Goal: Information Seeking & Learning: Learn about a topic

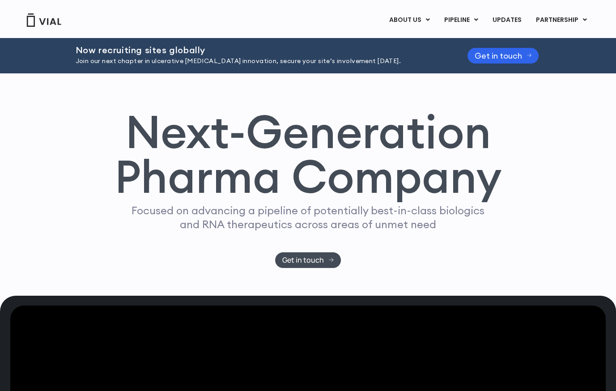
click at [524, 218] on div "Next-Generation Pharma Company Focused on advancing a pipeline of potentially b…" at bounding box center [308, 188] width 572 height 159
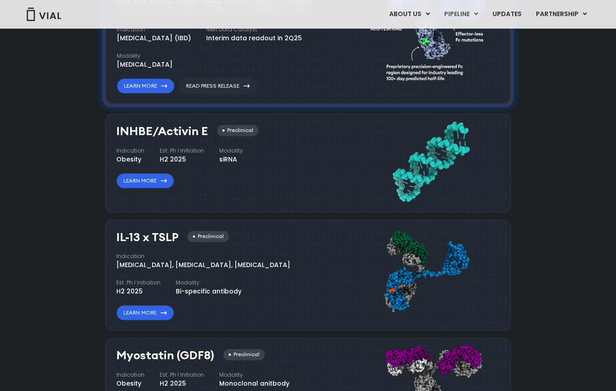
scroll to position [760, 0]
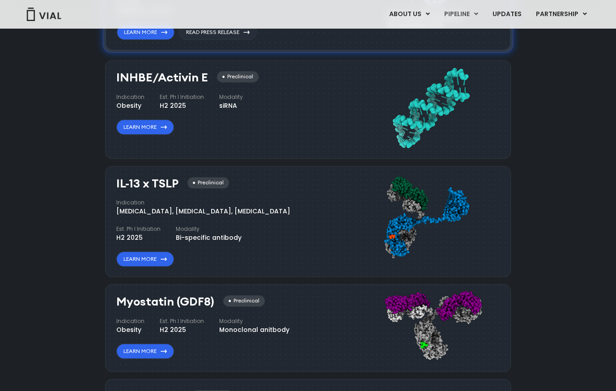
click at [544, 254] on div "Pipeline Now recruiting sites globally Join Our Next Chapter in UC Innovation, …" at bounding box center [307, 163] width 595 height 662
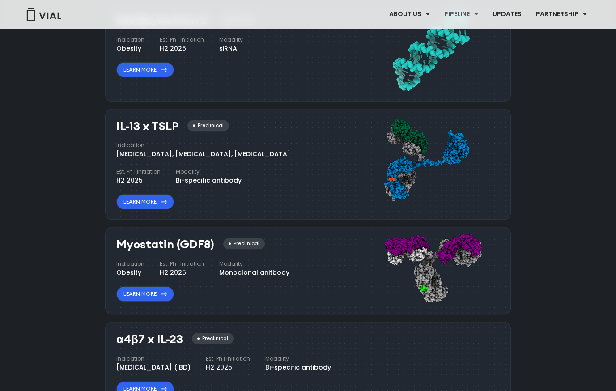
scroll to position [805, 0]
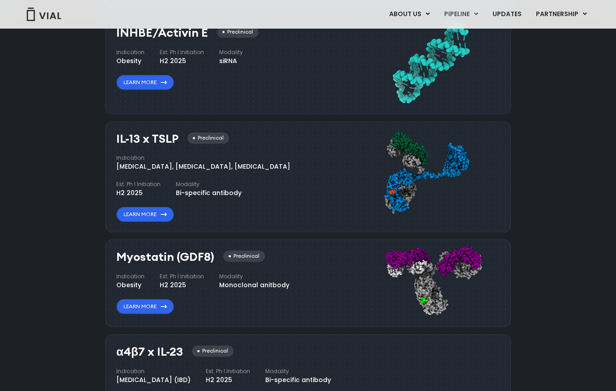
click at [557, 239] on div "Pipeline Now recruiting sites globally Join Our Next Chapter in UC Innovation, …" at bounding box center [307, 118] width 595 height 662
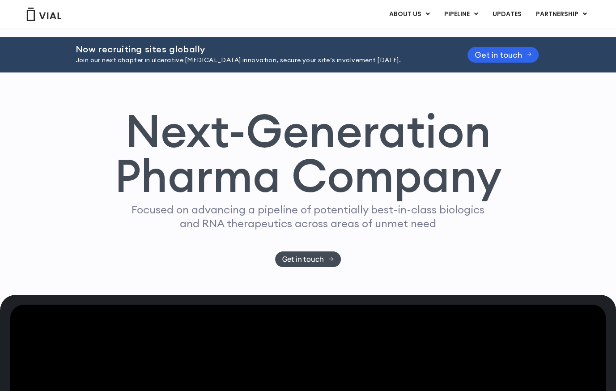
scroll to position [0, 0]
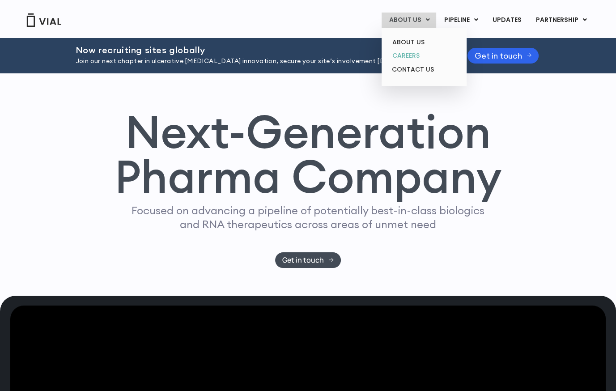
click at [419, 55] on link "CAREERS" at bounding box center [424, 56] width 78 height 14
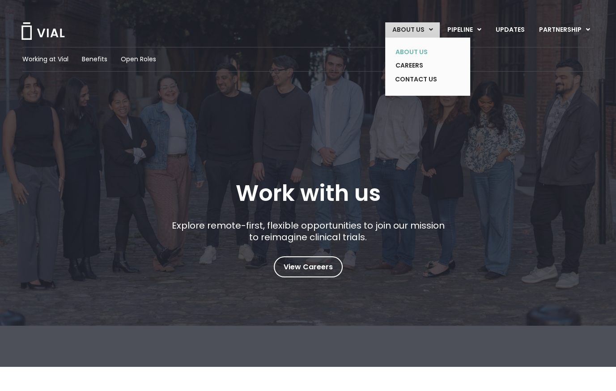
click at [410, 46] on link "ABOUT US" at bounding box center [420, 52] width 65 height 14
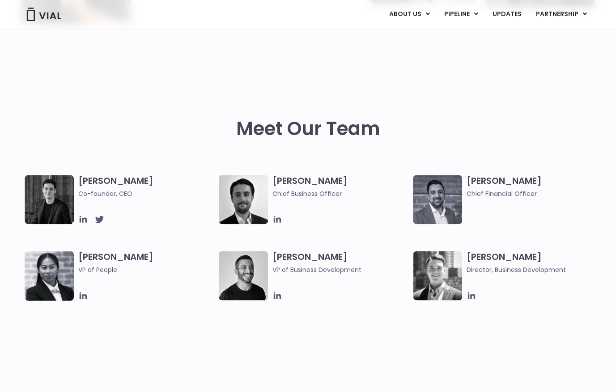
scroll to position [358, 0]
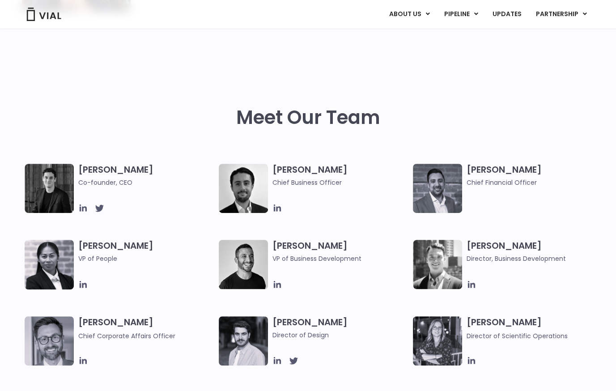
click at [59, 187] on img at bounding box center [49, 188] width 49 height 49
click at [81, 208] on icon at bounding box center [83, 208] width 10 height 10
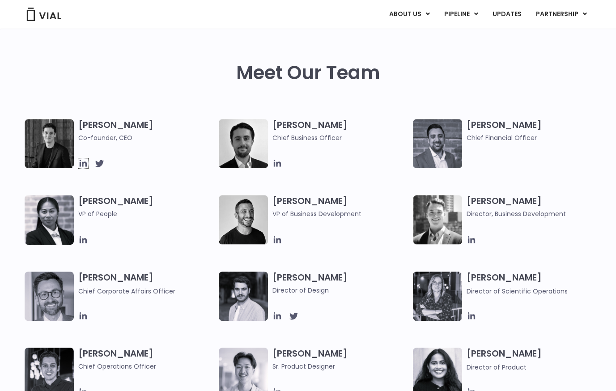
scroll to position [447, 0]
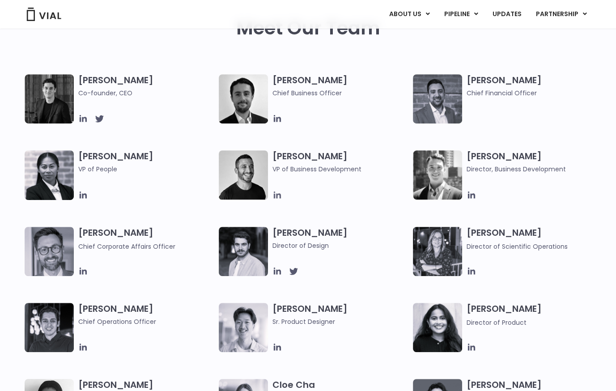
click at [280, 193] on icon at bounding box center [277, 195] width 10 height 10
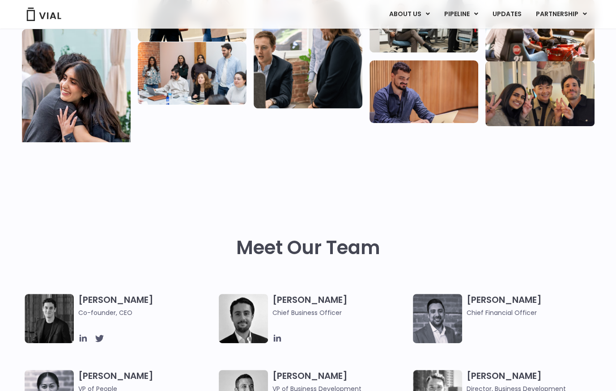
scroll to position [0, 0]
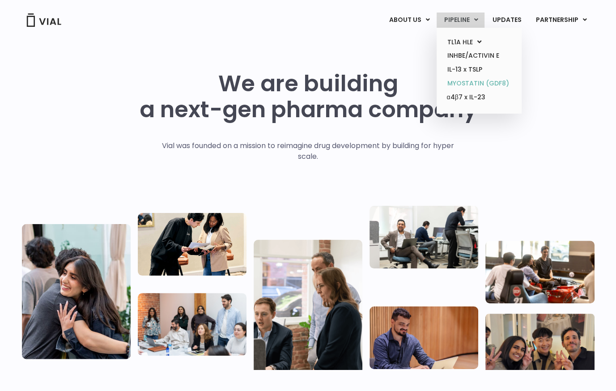
click at [468, 80] on link "MYOSTATIN (GDF8)" at bounding box center [479, 83] width 78 height 14
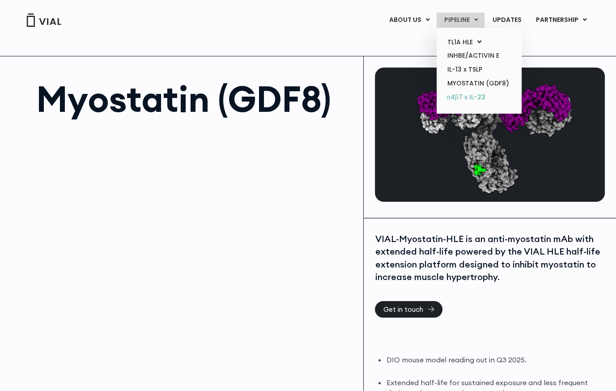
click at [465, 98] on link "α4β7 x IL-23" at bounding box center [479, 97] width 78 height 14
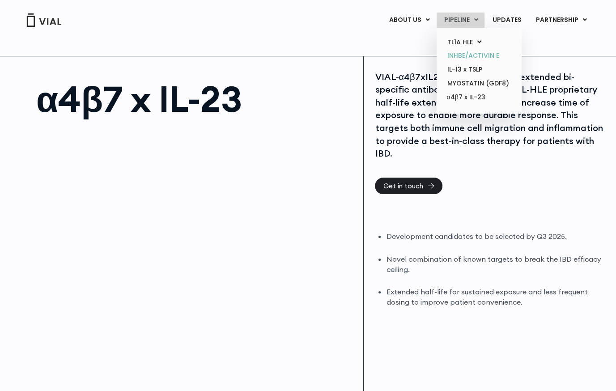
click at [465, 54] on link "INHBE/ACTIVIN E" at bounding box center [479, 56] width 78 height 14
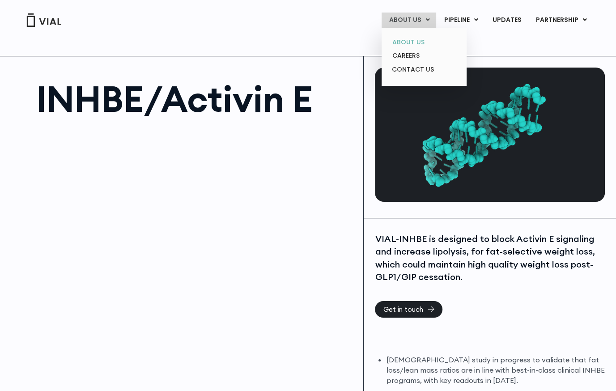
click at [419, 44] on link "ABOUT US" at bounding box center [424, 42] width 78 height 14
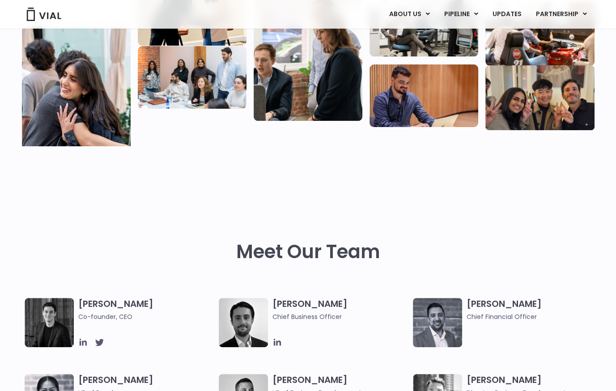
scroll to position [492, 0]
